Goal: Task Accomplishment & Management: Use online tool/utility

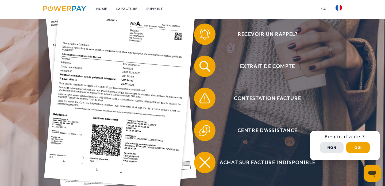
scroll to position [144, 0]
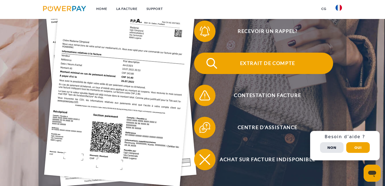
click at [218, 67] on span "Extrait de compte" at bounding box center [267, 63] width 131 height 21
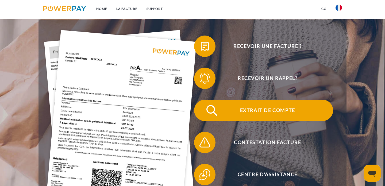
scroll to position [98, 0]
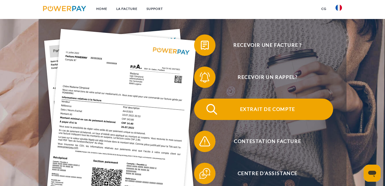
click at [234, 109] on span "Extrait de compte" at bounding box center [267, 109] width 131 height 21
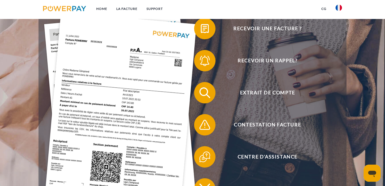
scroll to position [98, 0]
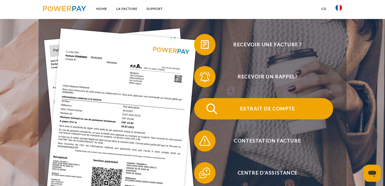
click at [225, 117] on span "Extrait de compte" at bounding box center [267, 108] width 131 height 21
